Goal: Information Seeking & Learning: Learn about a topic

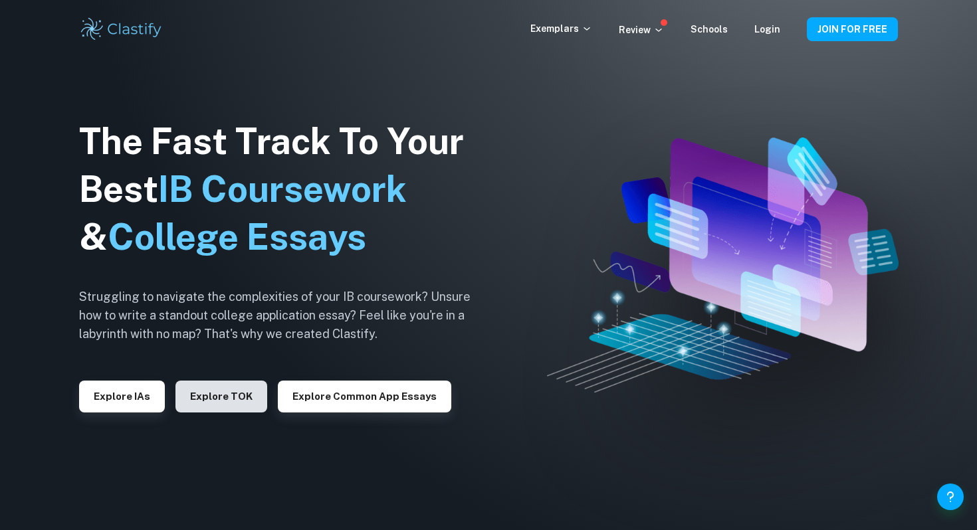
click at [231, 403] on button "Explore TOK" at bounding box center [221, 397] width 92 height 32
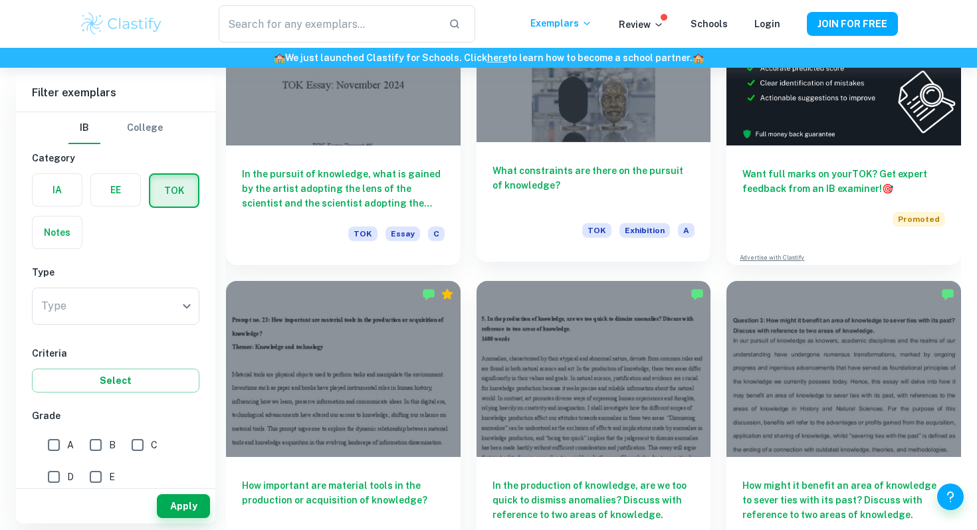
scroll to position [593, 0]
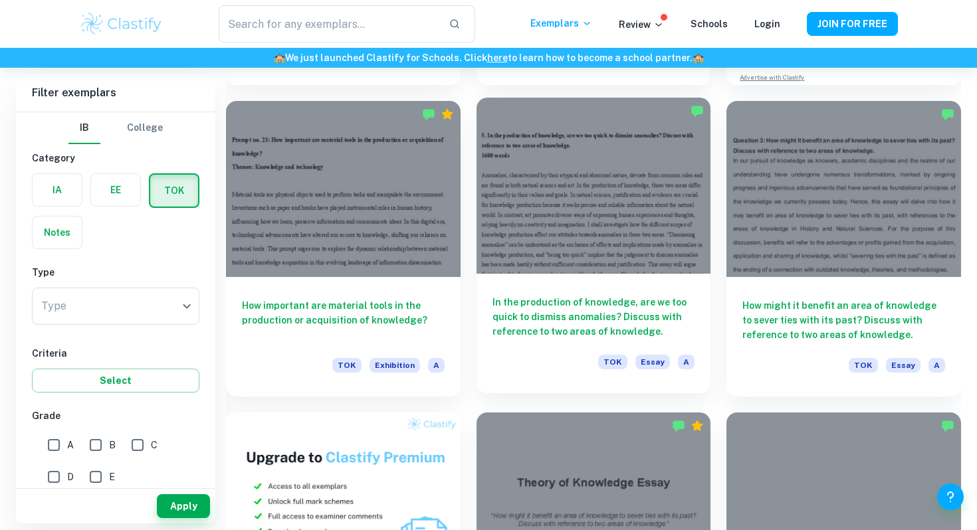
click at [512, 316] on h6 "In the production of knowledge, are we too quick to dismiss anomalies? Discuss …" at bounding box center [593, 317] width 203 height 44
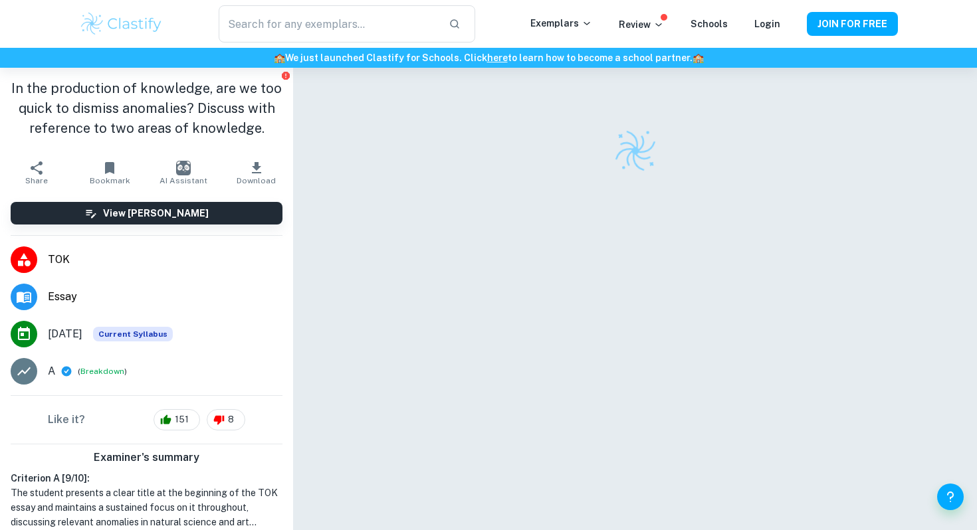
scroll to position [68, 0]
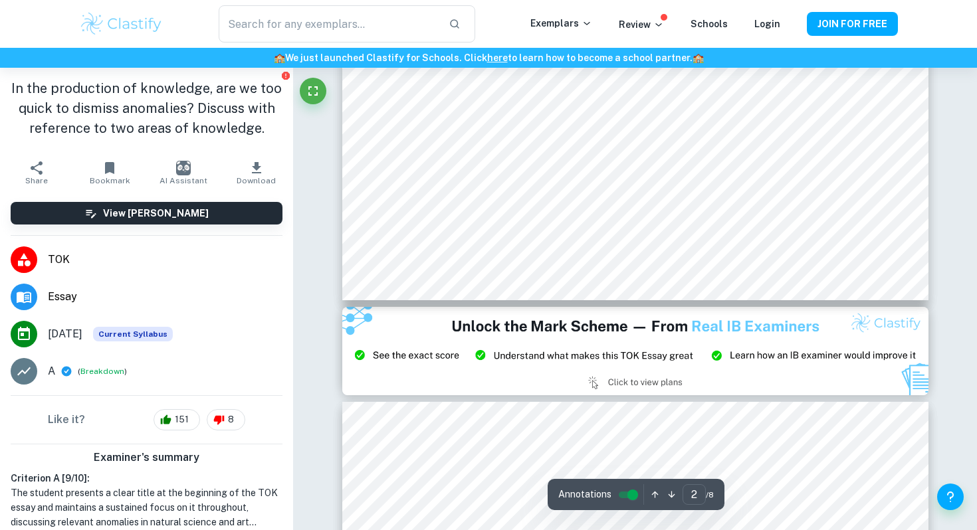
type input "3"
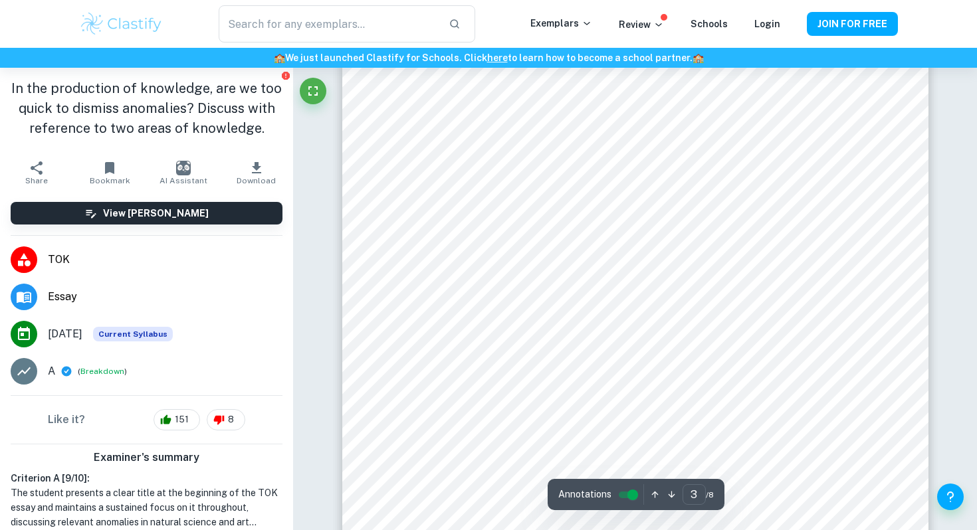
scroll to position [1846, 0]
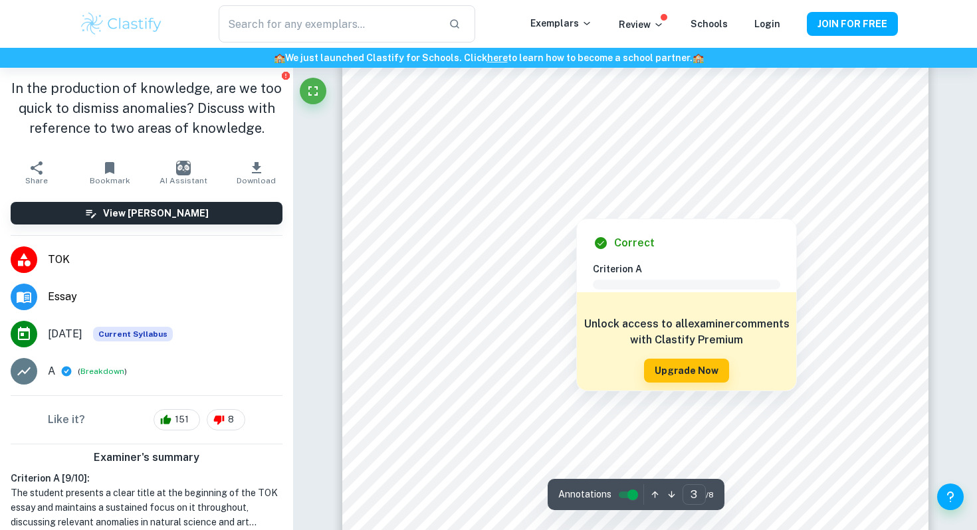
click at [510, 182] on div at bounding box center [628, 188] width 435 height 27
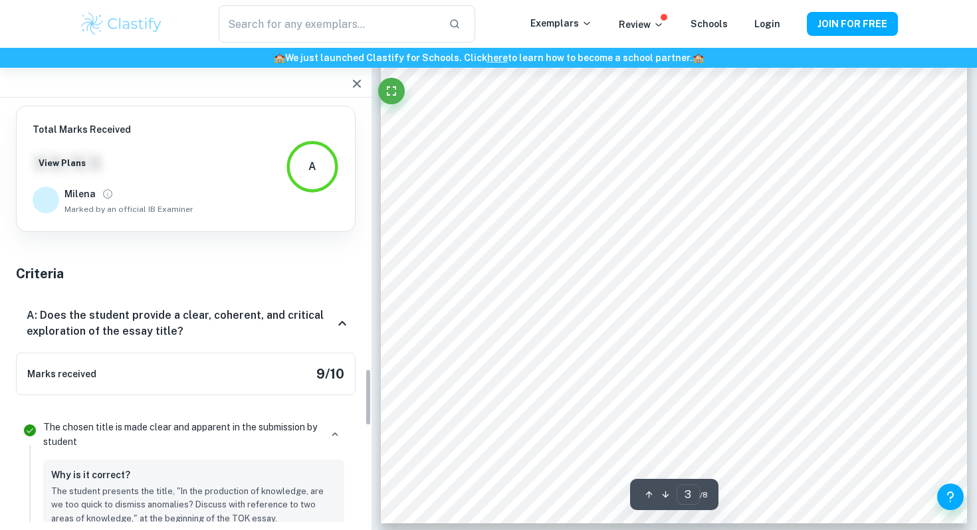
scroll to position [1907, 0]
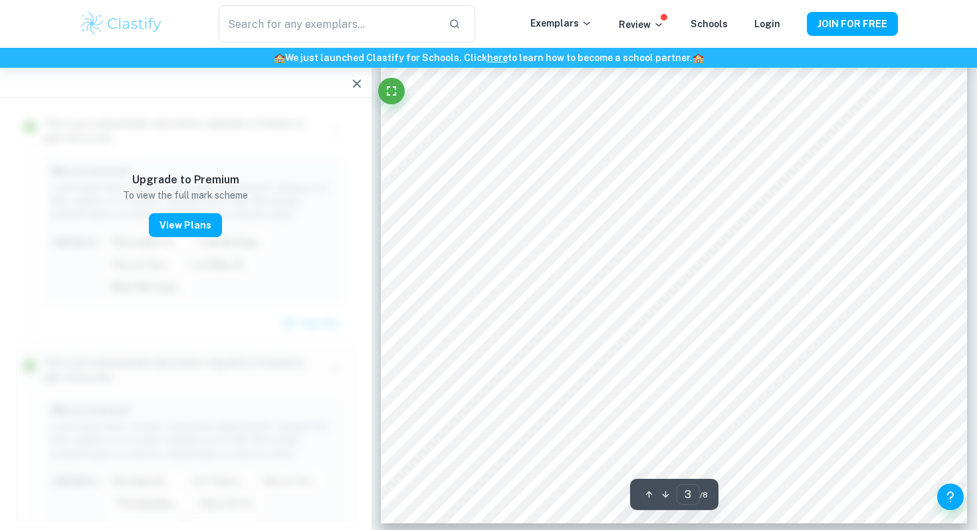
click at [352, 82] on icon "button" at bounding box center [357, 84] width 16 height 16
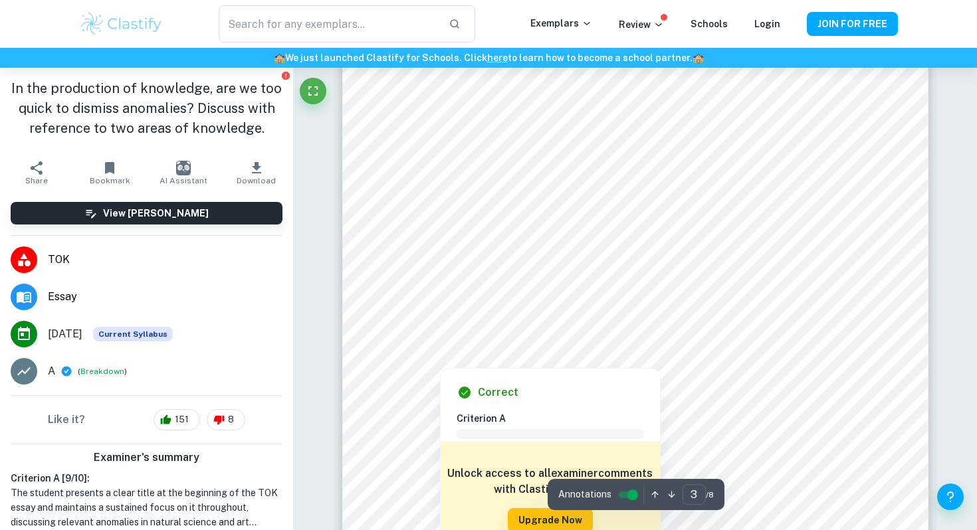
scroll to position [1665, 0]
